Goal: Transaction & Acquisition: Purchase product/service

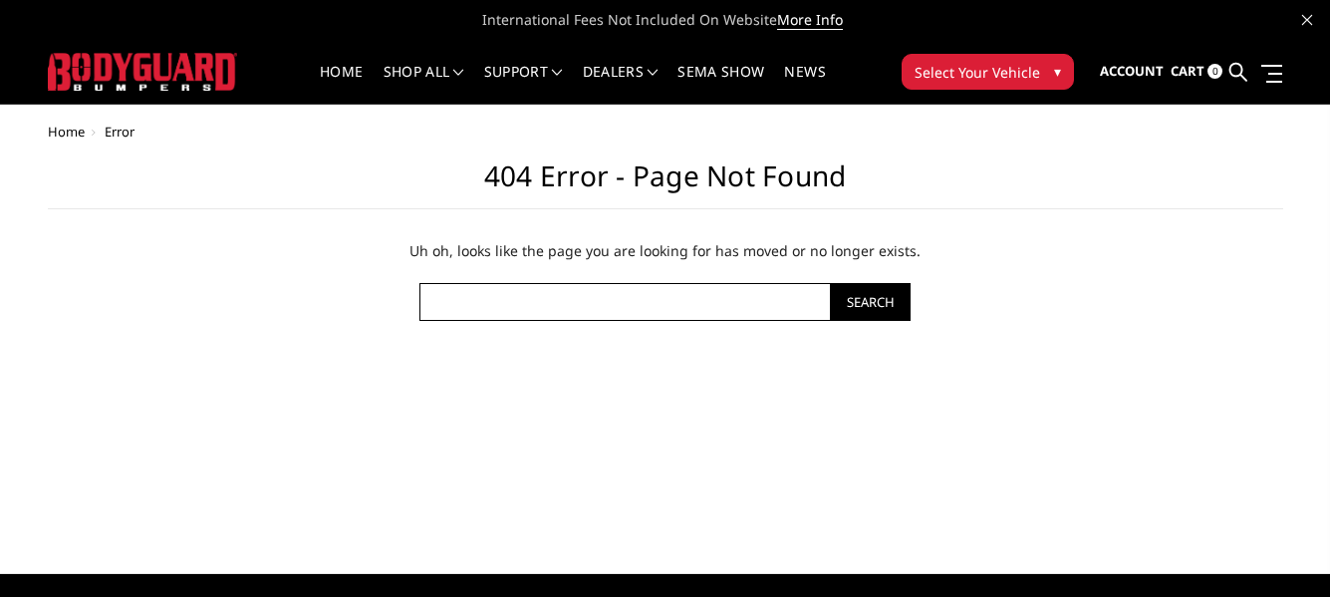
click at [647, 315] on input "Search Keyword:" at bounding box center [624, 302] width 410 height 38
click at [647, 305] on input "Search Keyword:" at bounding box center [624, 302] width 410 height 38
type input "2025 Ram 4500"
click at [831, 283] on input "Search" at bounding box center [871, 302] width 80 height 38
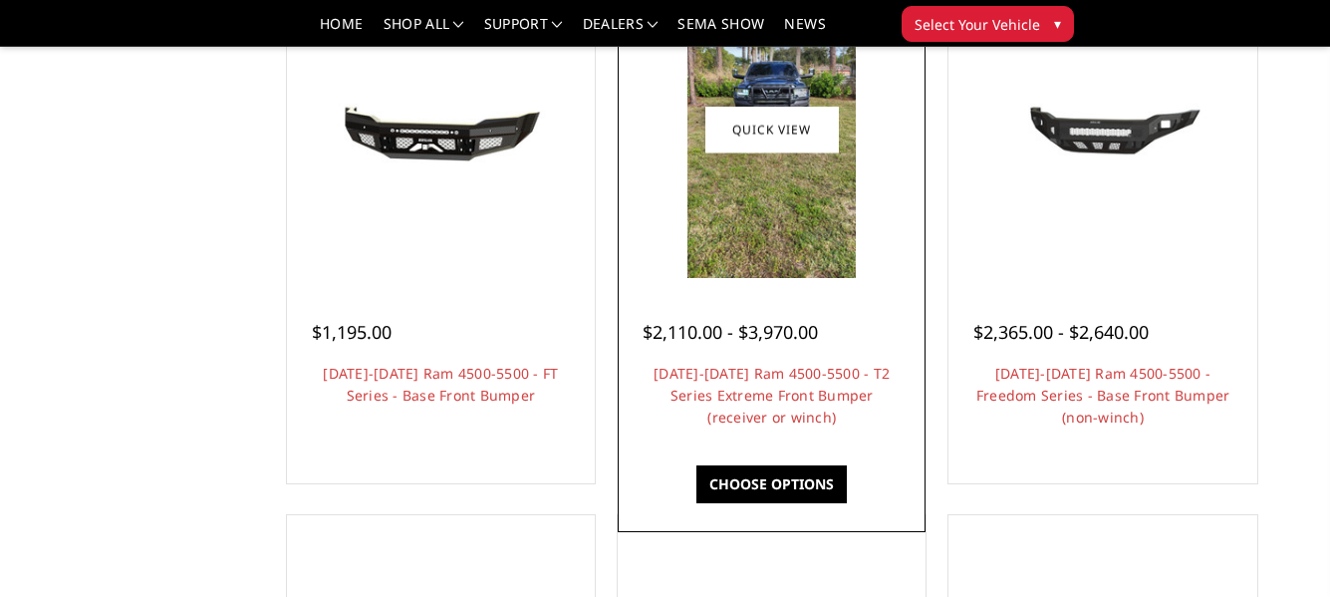
scroll to position [376, 0]
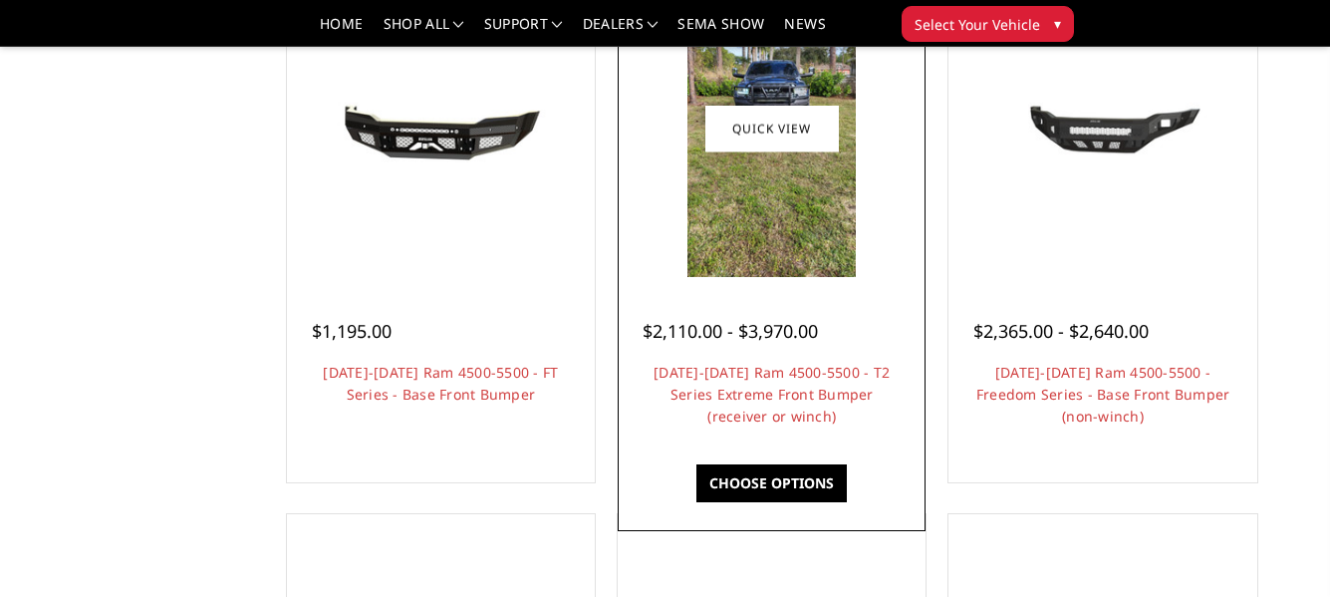
click at [720, 468] on link "Choose Options" at bounding box center [771, 483] width 150 height 38
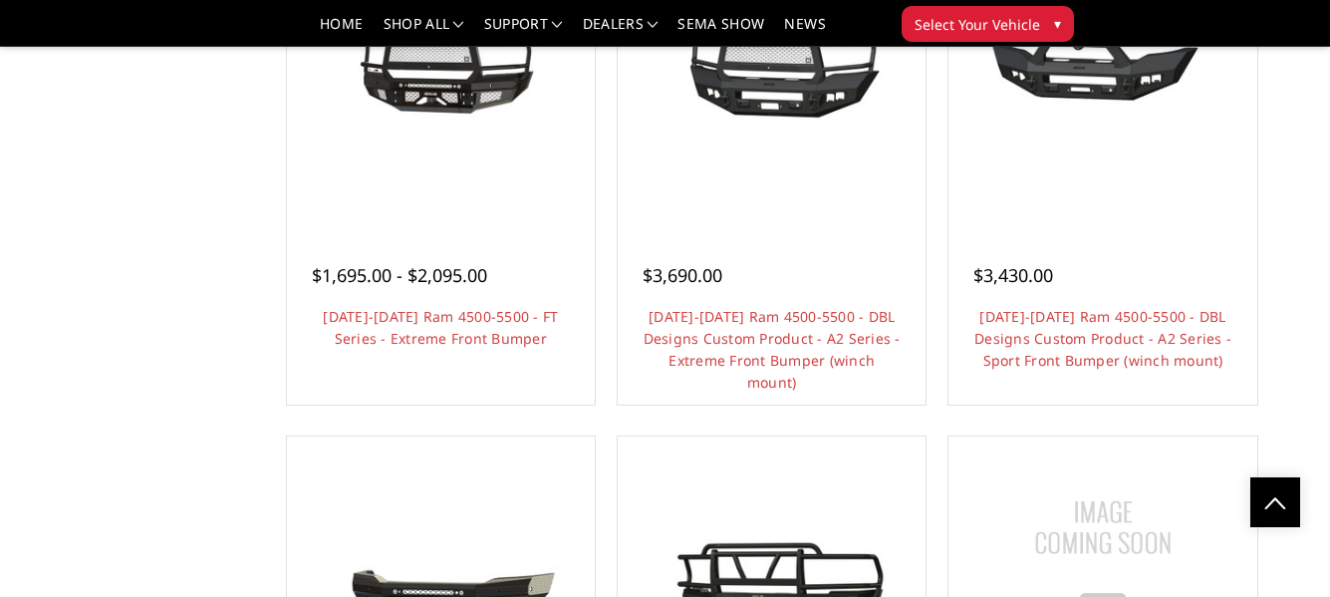
scroll to position [1514, 0]
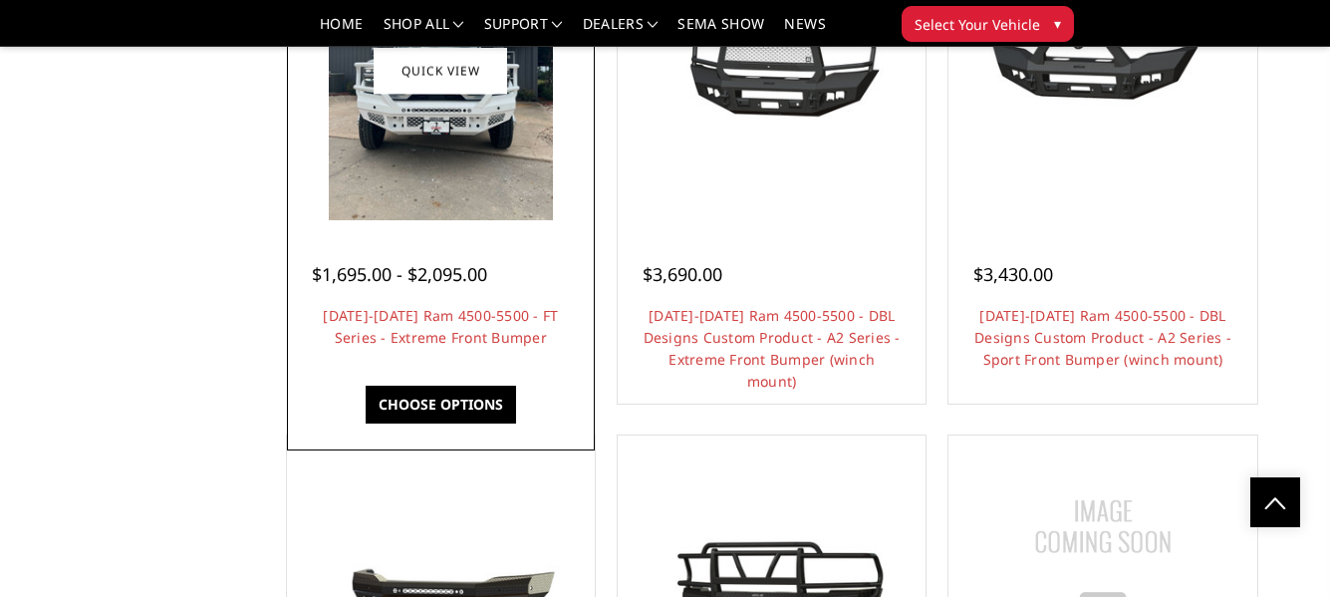
click at [464, 196] on img at bounding box center [441, 71] width 224 height 298
